Goal: Transaction & Acquisition: Obtain resource

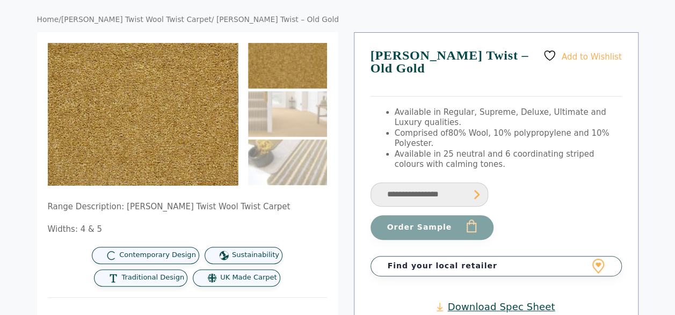
scroll to position [19, 0]
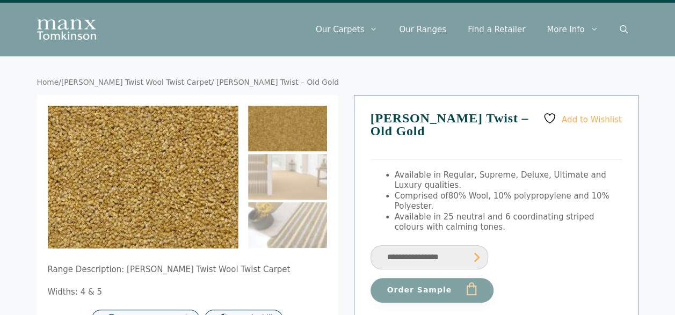
click at [190, 186] on img at bounding box center [83, 165] width 428 height 322
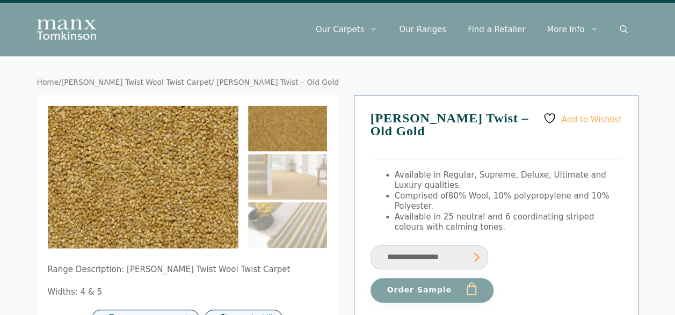
click at [147, 229] on img at bounding box center [137, 112] width 428 height 322
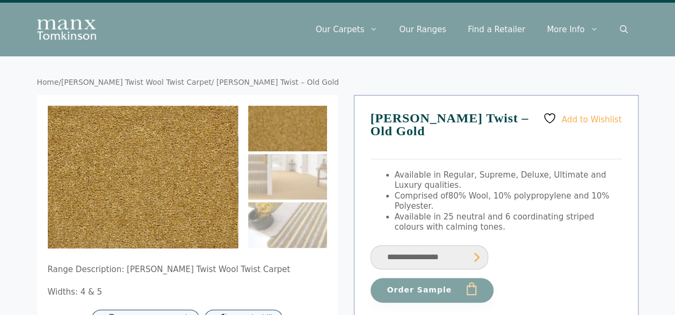
click at [288, 123] on img at bounding box center [287, 129] width 79 height 46
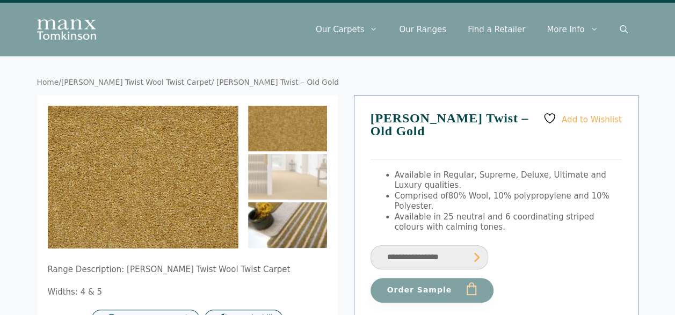
click at [289, 214] on img at bounding box center [287, 225] width 79 height 46
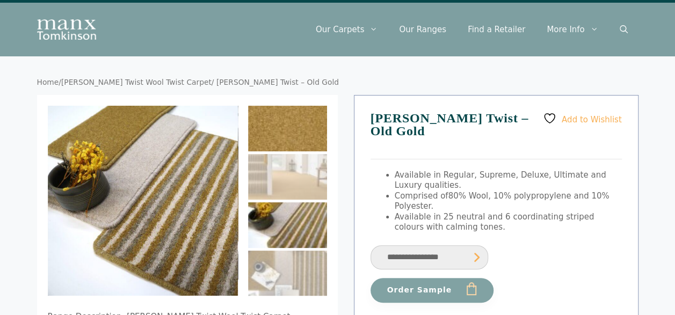
click at [293, 119] on img at bounding box center [287, 129] width 79 height 46
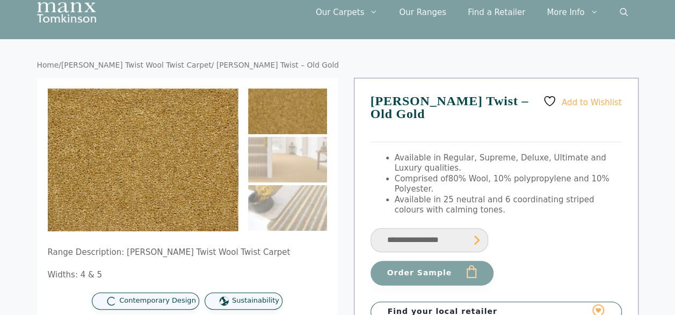
scroll to position [34, 0]
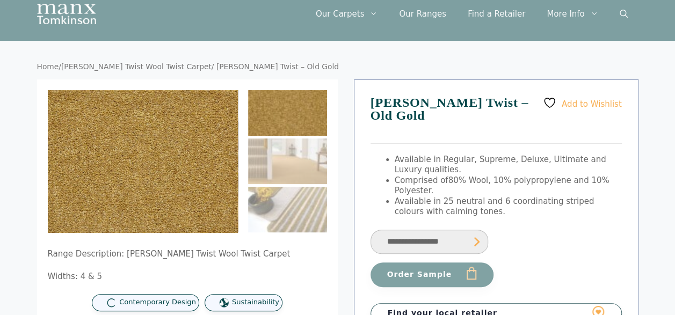
click at [431, 230] on select "**********" at bounding box center [429, 242] width 118 height 24
click at [538, 235] on form "**********" at bounding box center [495, 258] width 251 height 58
click at [285, 123] on img at bounding box center [287, 113] width 79 height 46
drag, startPoint x: 366, startPoint y: 68, endPoint x: 404, endPoint y: 11, distance: 68.6
click at [366, 68] on nav "Home / Tomkinson Twist Wool Twist Carpet / Tomkinson Twist – Old Gold" at bounding box center [337, 67] width 601 height 10
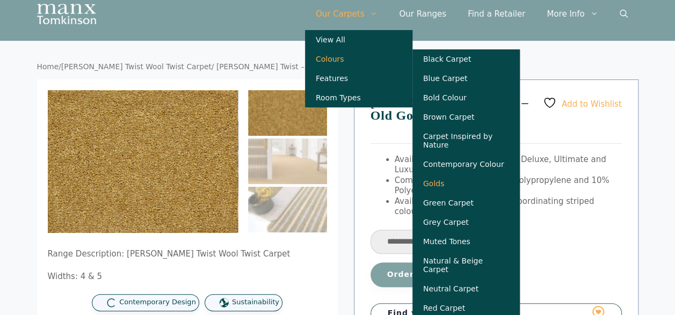
click at [459, 185] on link "Golds" at bounding box center [465, 183] width 107 height 19
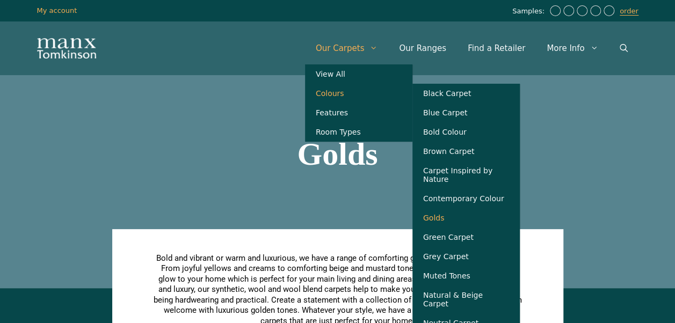
click at [455, 219] on link "Golds" at bounding box center [465, 217] width 107 height 19
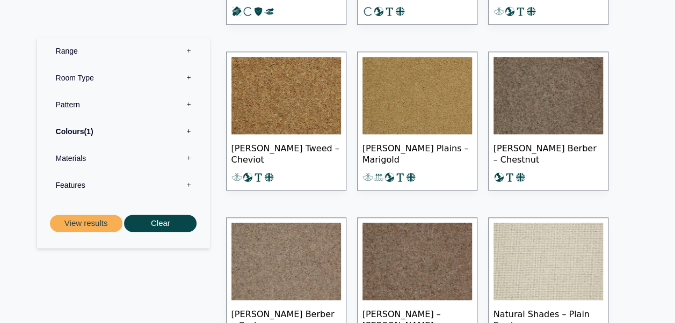
scroll to position [606, 0]
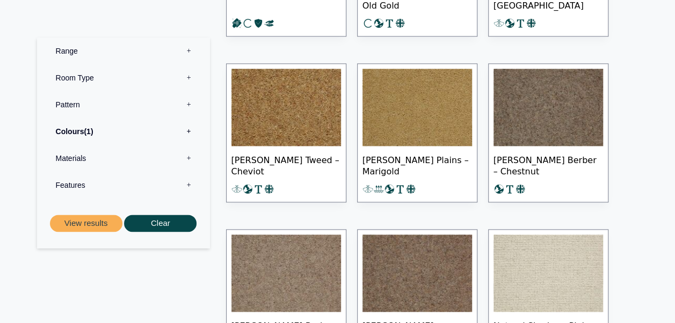
click at [408, 124] on img at bounding box center [416, 107] width 109 height 77
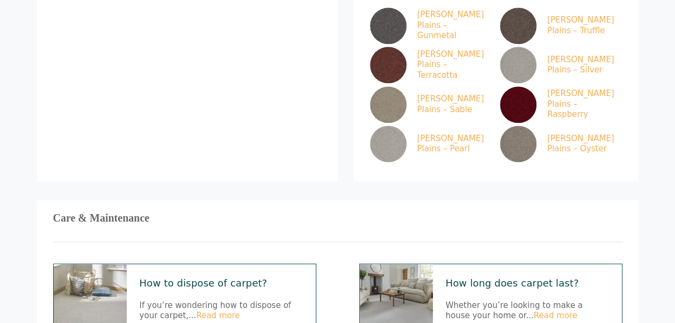
scroll to position [662, 0]
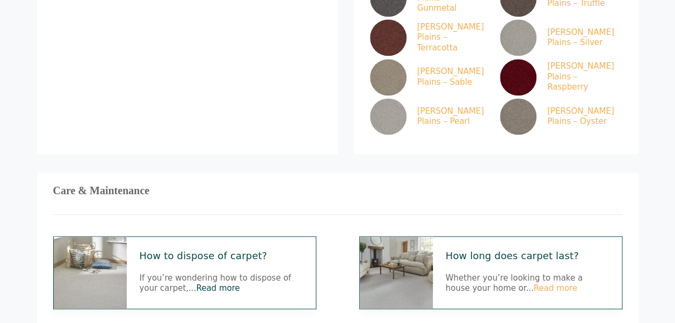
click at [196, 283] on link "Read more" at bounding box center [217, 288] width 43 height 10
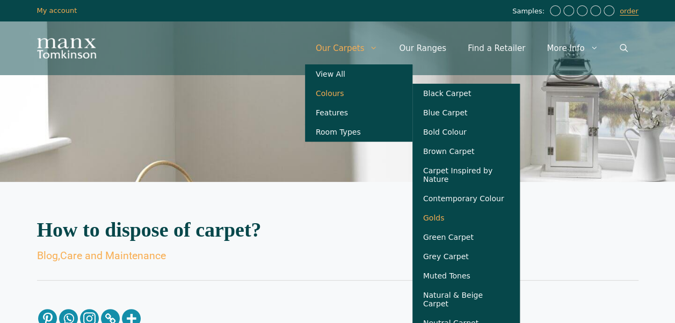
click at [460, 221] on link "Golds" at bounding box center [465, 217] width 107 height 19
click at [488, 303] on link "Natural & Beige Carpet" at bounding box center [465, 299] width 107 height 28
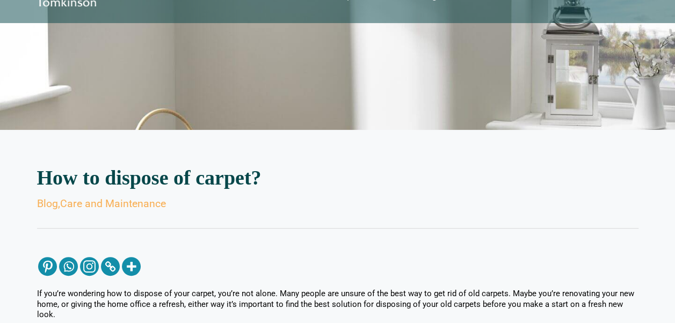
scroll to position [46, 0]
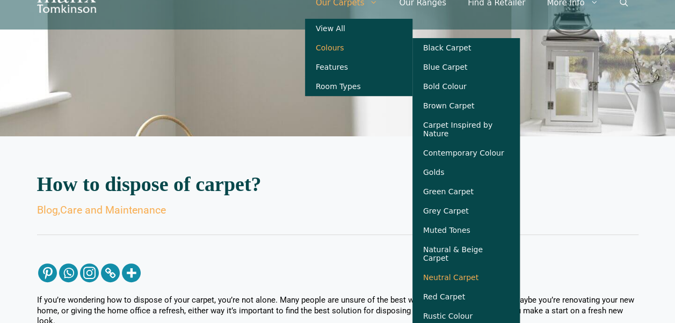
drag, startPoint x: 481, startPoint y: 278, endPoint x: 472, endPoint y: 278, distance: 9.1
drag, startPoint x: 472, startPoint y: 278, endPoint x: 465, endPoint y: 276, distance: 7.3
drag, startPoint x: 465, startPoint y: 276, endPoint x: 457, endPoint y: 276, distance: 8.0
click at [457, 276] on link "Neutral Carpet" at bounding box center [465, 277] width 107 height 19
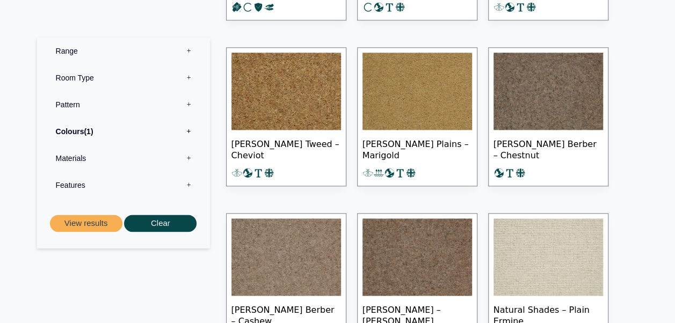
scroll to position [553, 0]
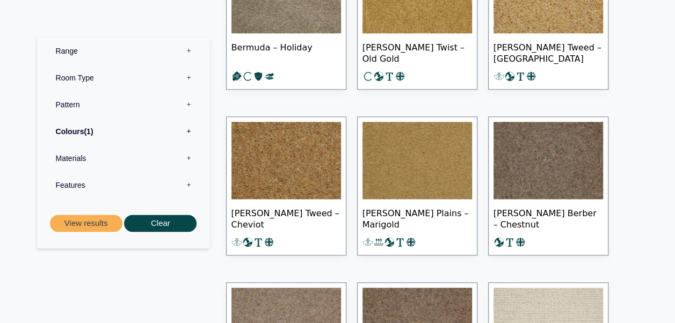
click at [411, 160] on img at bounding box center [416, 160] width 109 height 77
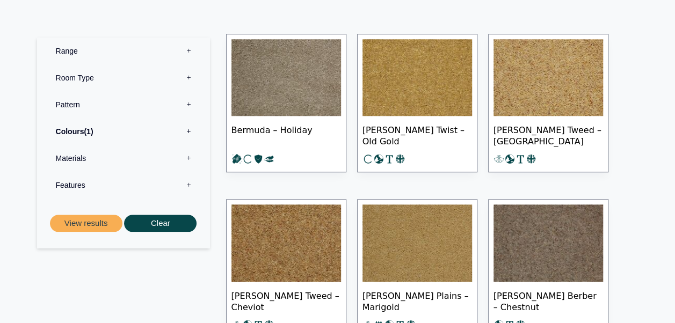
scroll to position [478, 0]
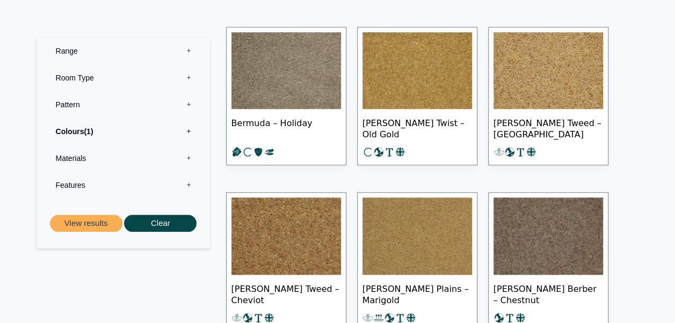
click at [441, 241] on img at bounding box center [416, 235] width 109 height 77
click at [432, 79] on img at bounding box center [416, 70] width 109 height 77
click at [297, 223] on img at bounding box center [285, 235] width 109 height 77
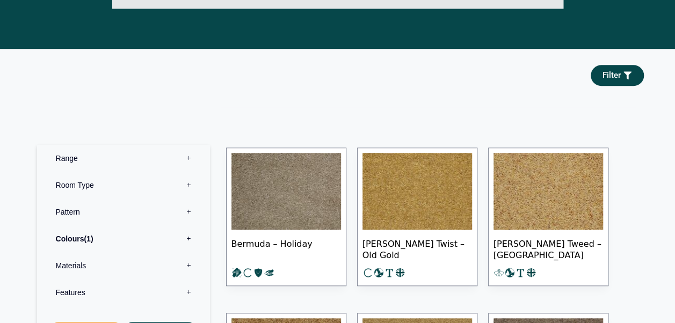
scroll to position [185, 0]
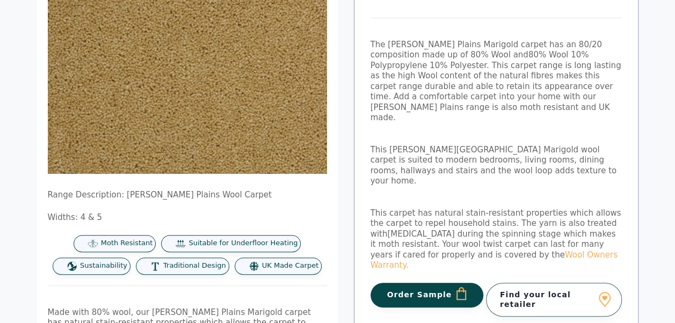
scroll to position [136, 0]
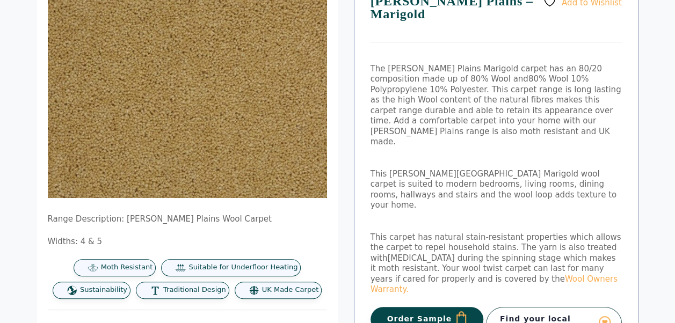
click at [430, 307] on button "Order Sample" at bounding box center [426, 319] width 113 height 25
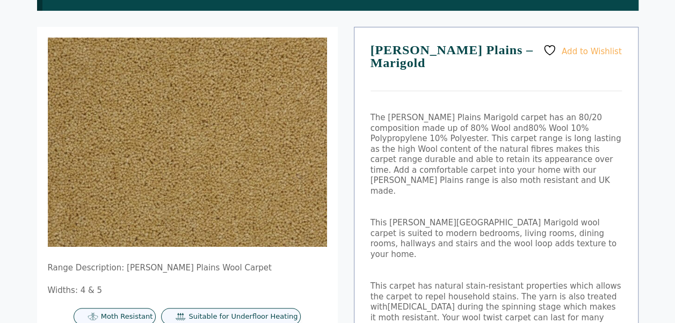
scroll to position [141, 0]
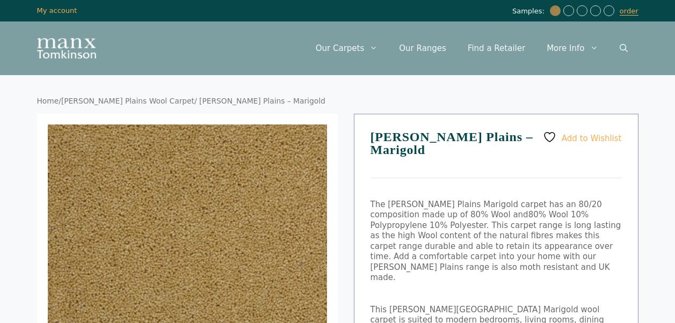
scroll to position [136, 0]
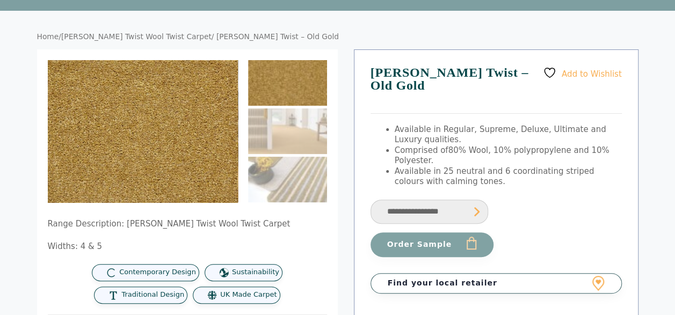
scroll to position [86, 0]
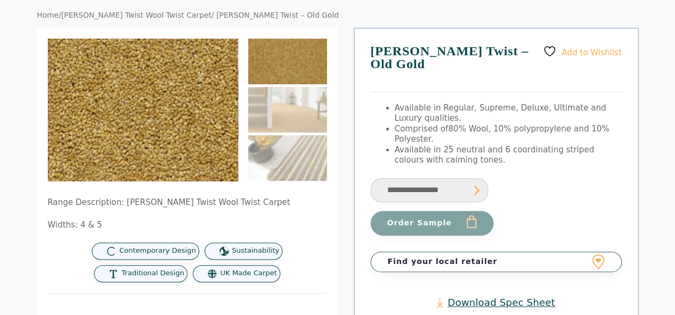
click at [162, 120] on img at bounding box center [118, 97] width 428 height 322
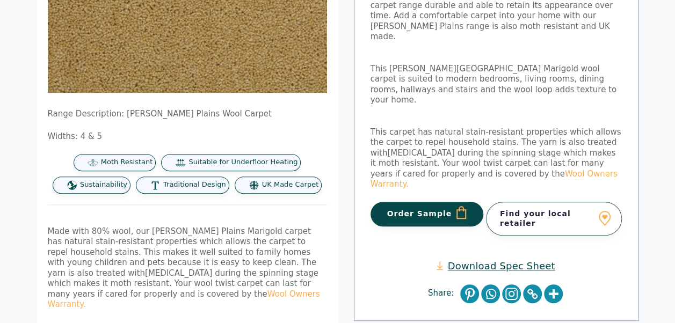
scroll to position [243, 0]
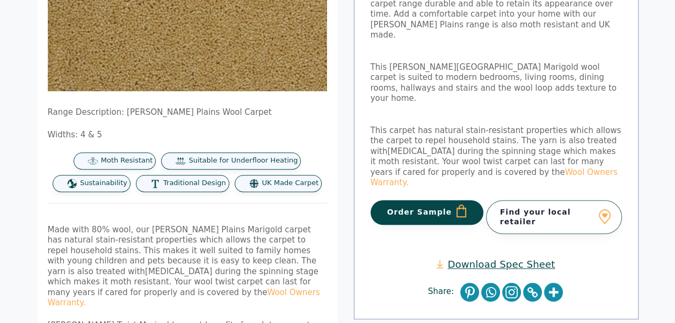
click at [450, 200] on button "Order Sample" at bounding box center [426, 212] width 113 height 25
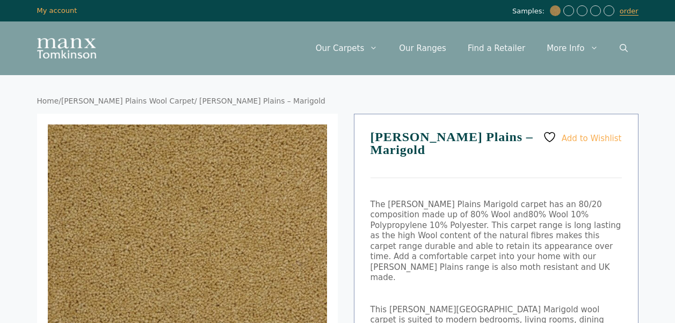
scroll to position [243, 0]
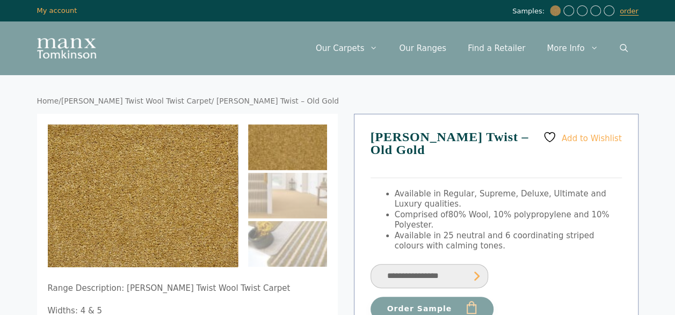
click at [442, 264] on select "**********" at bounding box center [429, 276] width 118 height 24
click at [370, 264] on select "**********" at bounding box center [429, 276] width 118 height 24
select select "**********"
click at [420, 300] on button "Order Sample" at bounding box center [431, 309] width 123 height 25
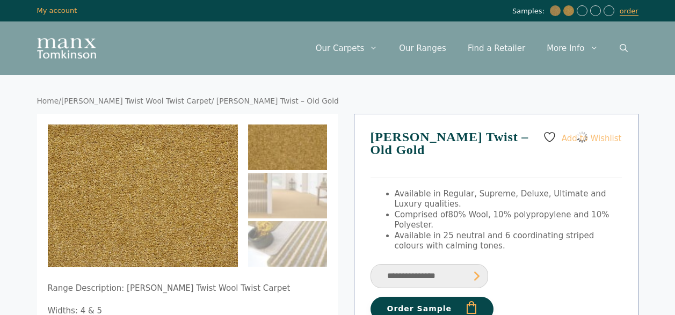
select select "**********"
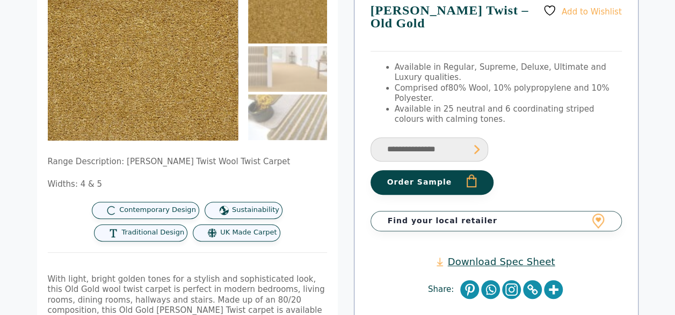
scroll to position [31, 0]
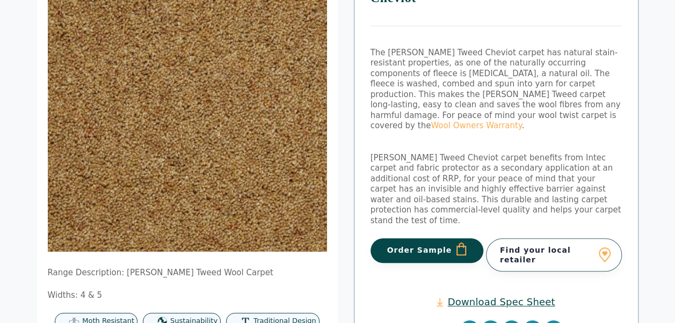
scroll to position [90, 0]
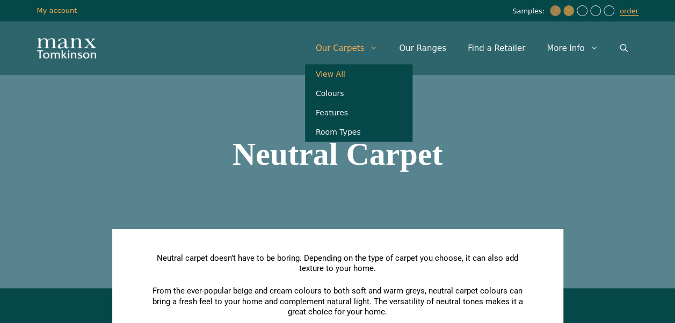
click at [361, 74] on link "View All" at bounding box center [358, 73] width 107 height 19
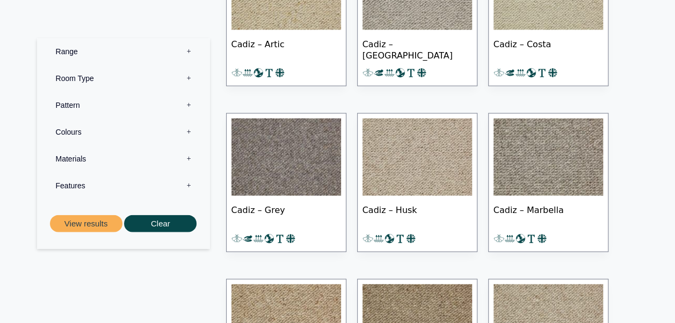
scroll to position [13243, 0]
